Goal: Check status: Check status

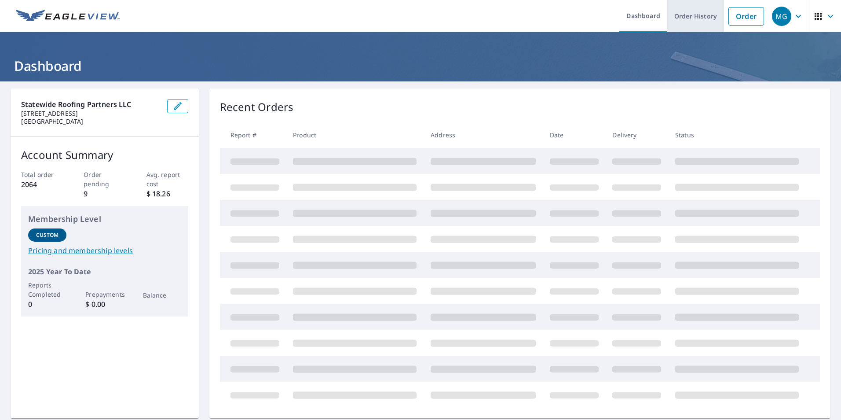
click at [682, 17] on link "Order History" at bounding box center [695, 16] width 57 height 32
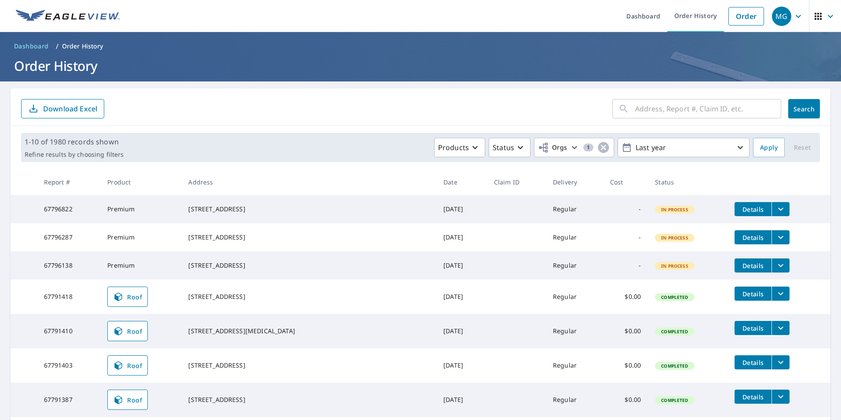
click at [670, 116] on input "text" at bounding box center [708, 108] width 146 height 25
paste input "[STREET_ADDRESS][PERSON_NAME]"
type input "[STREET_ADDRESS][PERSON_NAME]"
click at [795, 108] on span "Search" at bounding box center [804, 109] width 18 height 8
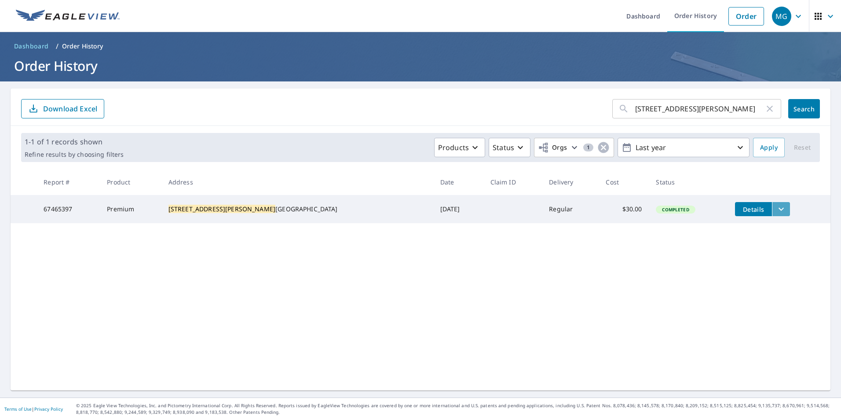
click at [776, 208] on icon "filesDropdownBtn-67465397" at bounding box center [781, 209] width 11 height 11
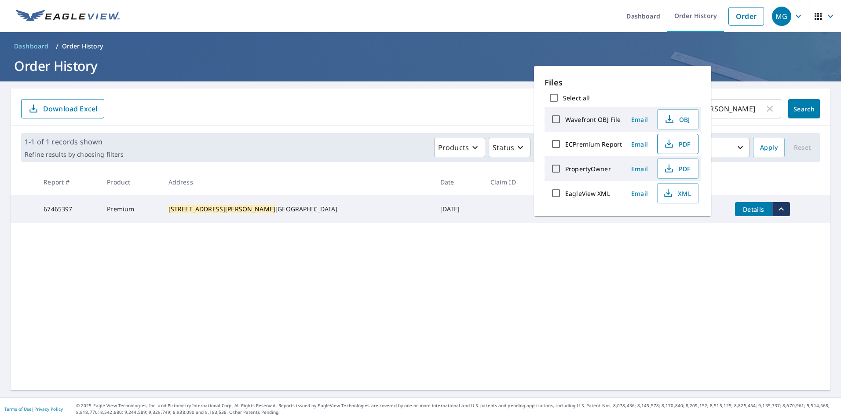
click at [679, 149] on span "PDF" at bounding box center [677, 144] width 28 height 11
click at [299, 88] on main "[STREET_ADDRESS][PERSON_NAME] ​ Search Download Excel 1-1 of 1 records shown Re…" at bounding box center [420, 239] width 841 height 316
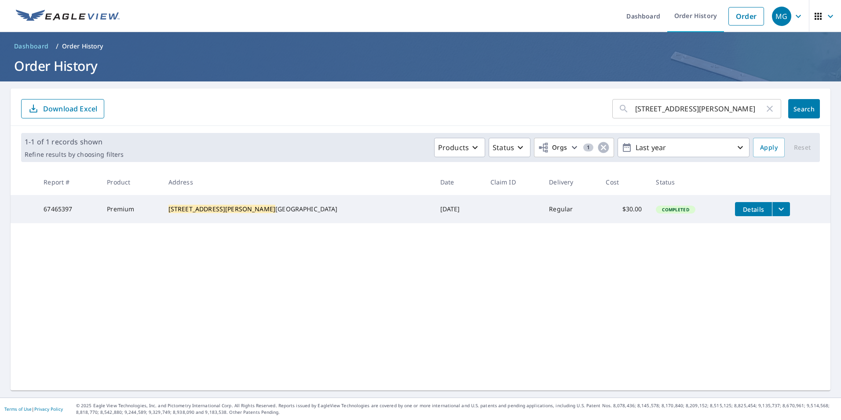
click at [660, 109] on input "[STREET_ADDRESS][PERSON_NAME]" at bounding box center [699, 108] width 129 height 25
paste input "[STREET_ADDRESS]"
drag, startPoint x: 722, startPoint y: 110, endPoint x: 694, endPoint y: 105, distance: 28.1
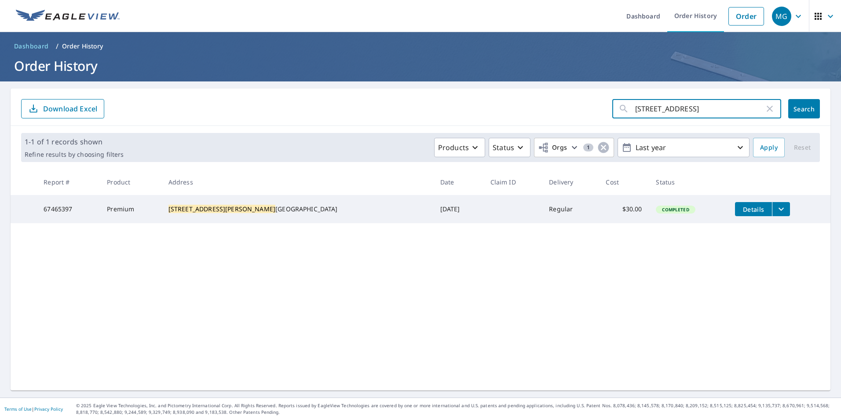
click at [694, 105] on input "[STREET_ADDRESS]" at bounding box center [699, 108] width 129 height 25
type input "1091 Winding Rose"
click at [802, 109] on span "Search" at bounding box center [804, 109] width 18 height 8
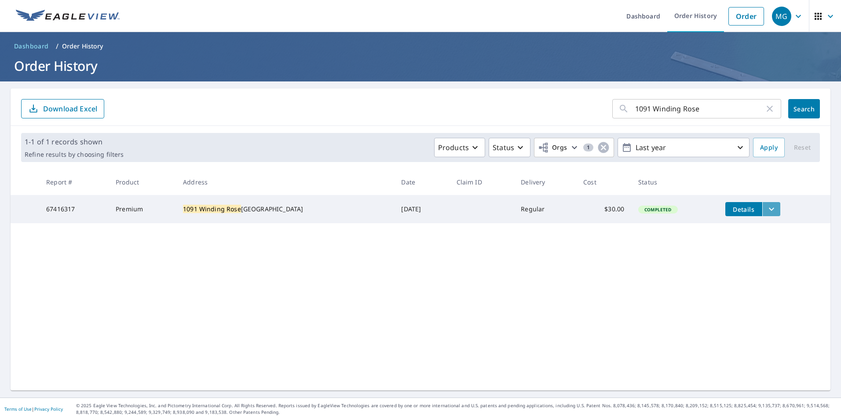
click at [766, 208] on icon "filesDropdownBtn-67416317" at bounding box center [771, 209] width 11 height 11
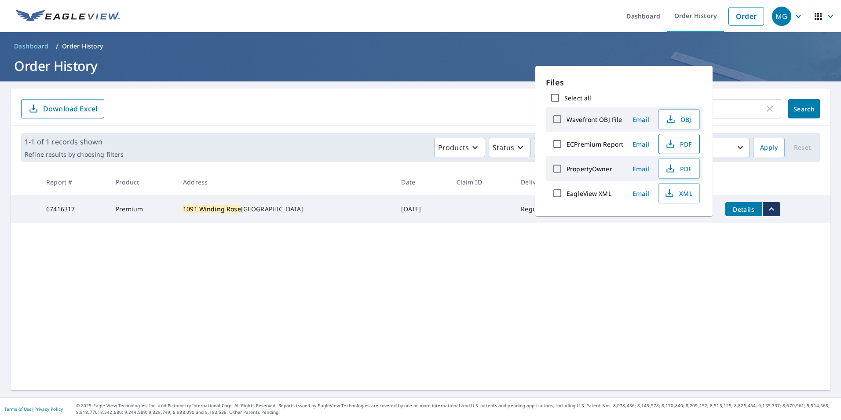
click at [679, 151] on button "PDF" at bounding box center [678, 144] width 41 height 20
click at [756, 102] on input "1091 Winding Rose" at bounding box center [699, 108] width 129 height 25
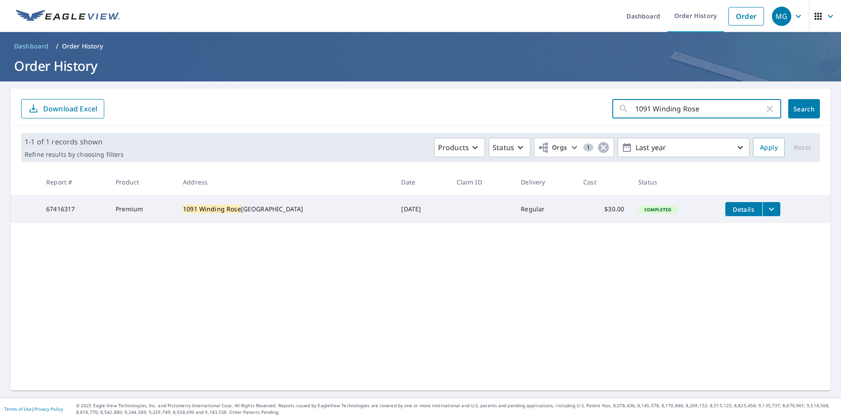
click at [764, 108] on icon "button" at bounding box center [769, 108] width 11 height 11
click at [724, 107] on input "text" at bounding box center [708, 108] width 146 height 25
paste input "[STREET_ADDRESS]"
type input "[STREET_ADDRESS]"
click button "Search" at bounding box center [804, 108] width 32 height 19
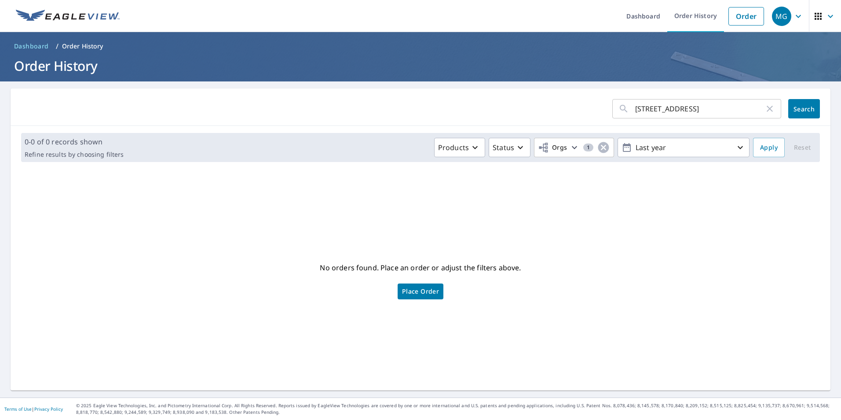
click at [704, 112] on input "[STREET_ADDRESS]" at bounding box center [699, 108] width 129 height 25
drag, startPoint x: 703, startPoint y: 112, endPoint x: 678, endPoint y: 112, distance: 24.6
click at [678, 112] on input "[STREET_ADDRESS]" at bounding box center [699, 108] width 129 height 25
type input "3640 [GEOGRAPHIC_DATA]"
click button "Search" at bounding box center [804, 108] width 32 height 19
